Goal: Information Seeking & Learning: Understand process/instructions

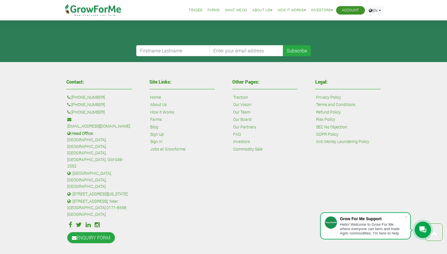
click at [334, 103] on link "Terms and Conditions" at bounding box center [335, 104] width 39 height 6
